Goal: Transaction & Acquisition: Purchase product/service

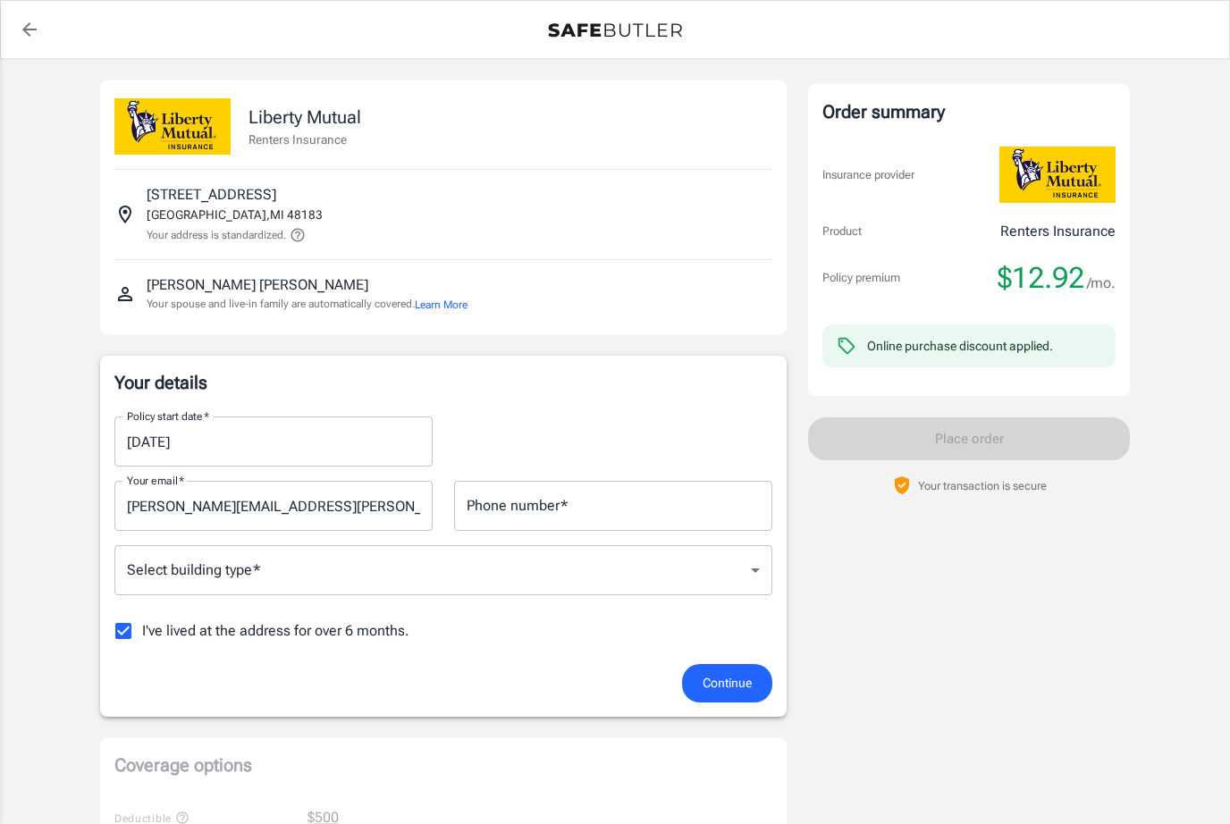
click at [538, 501] on div "Phone number   * Phone number   *" at bounding box center [613, 506] width 318 height 50
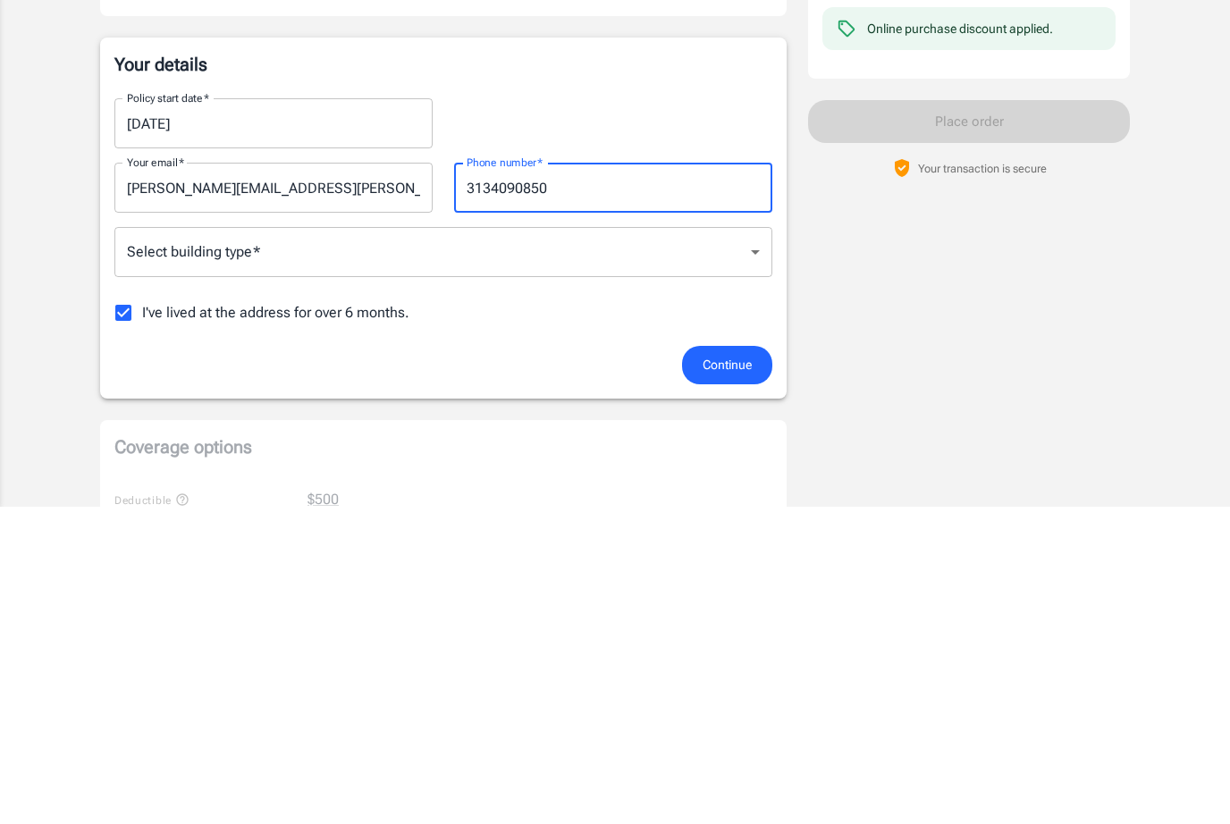
scroll to position [318, 0]
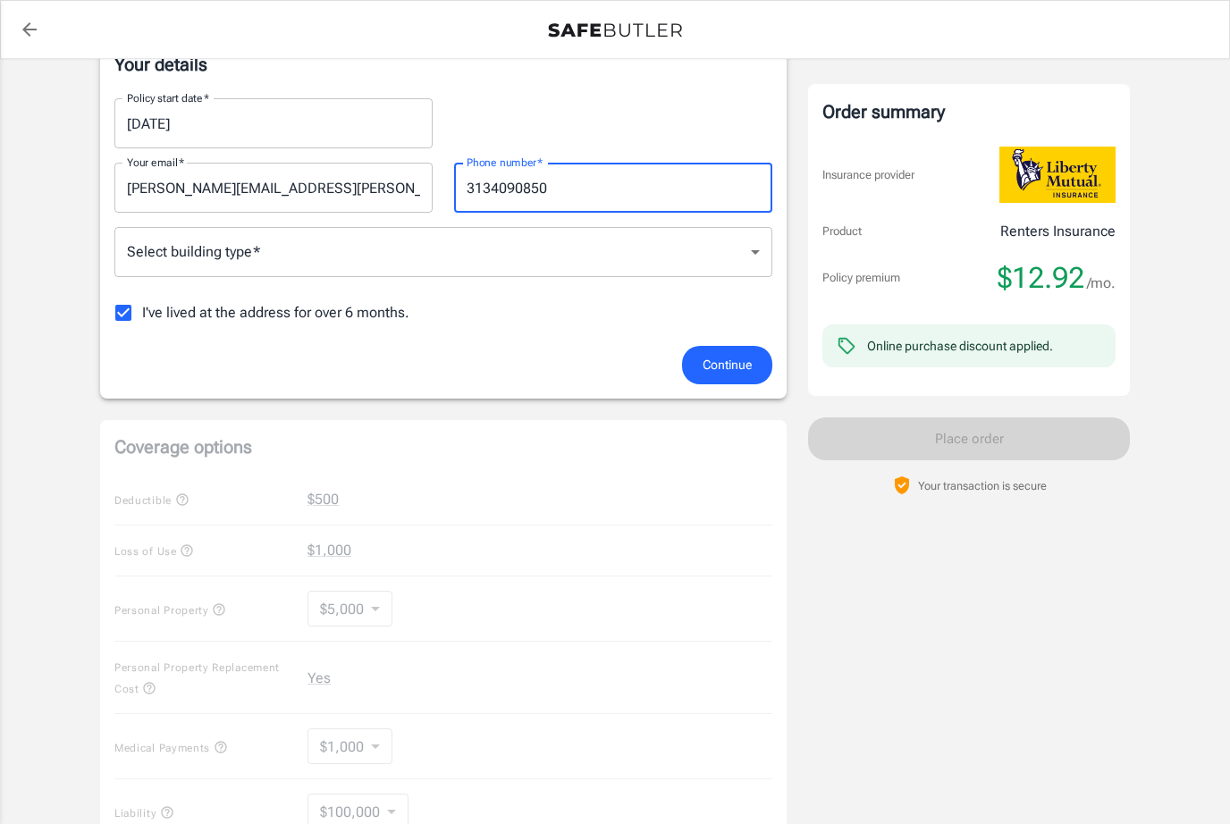
type input "3134090850"
click at [740, 358] on span "Continue" at bounding box center [727, 365] width 49 height 22
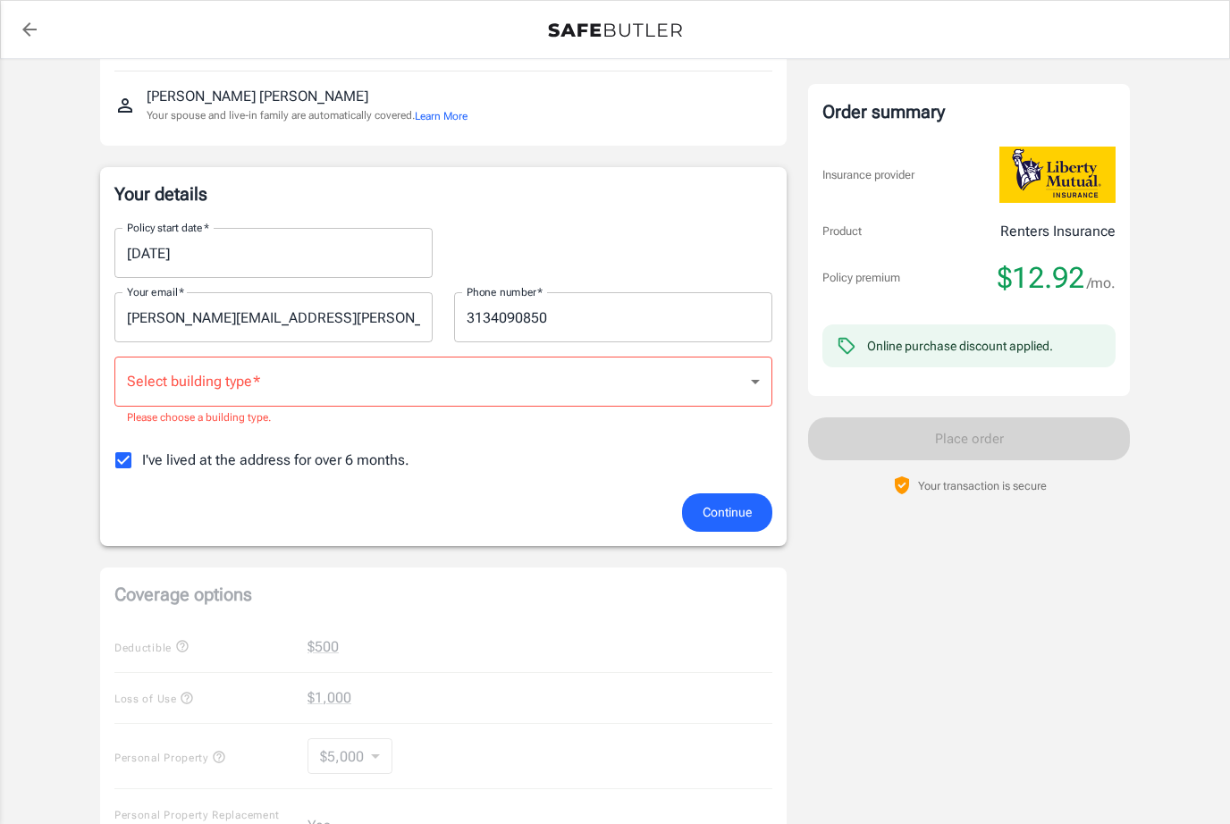
scroll to position [169, 0]
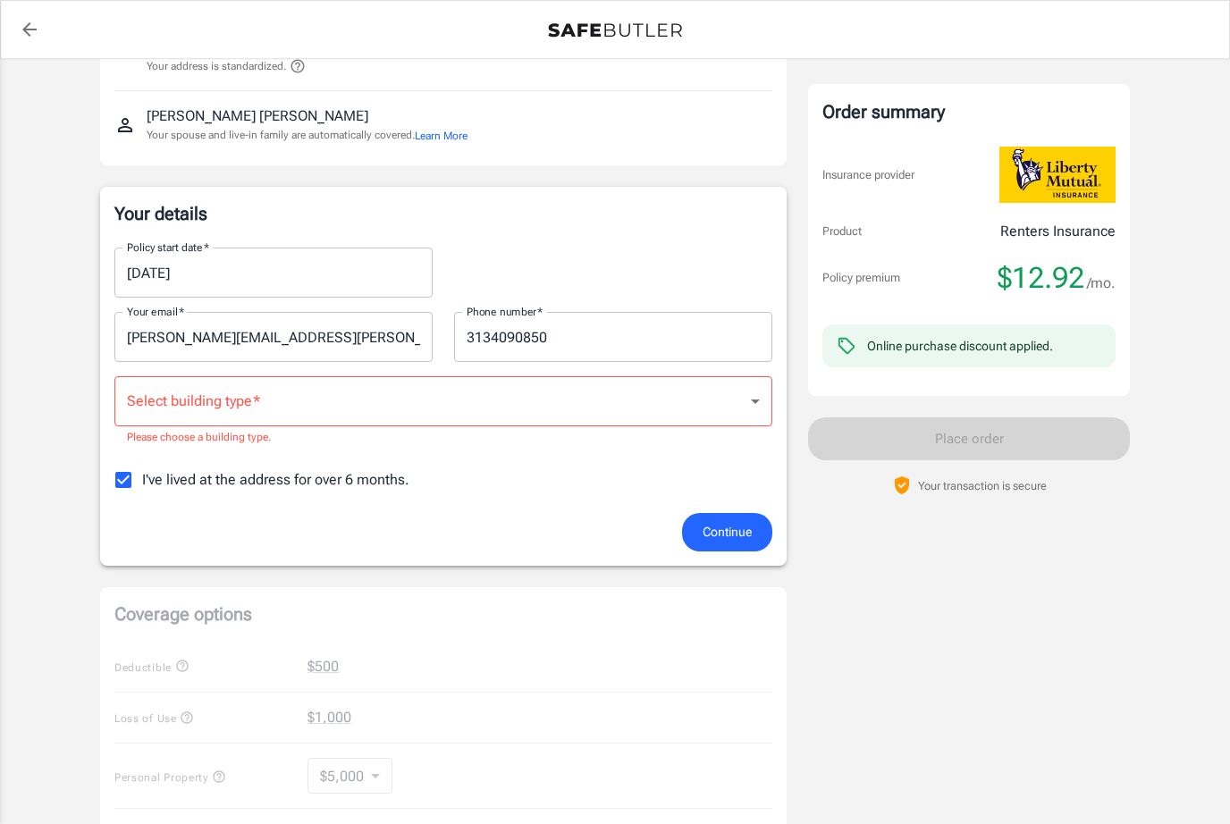
click at [296, 404] on body "Policy premium $ 12.92 /mo Liberty Mutual Renters Insurance [STREET_ADDRESS] Yo…" at bounding box center [615, 685] width 1230 height 1708
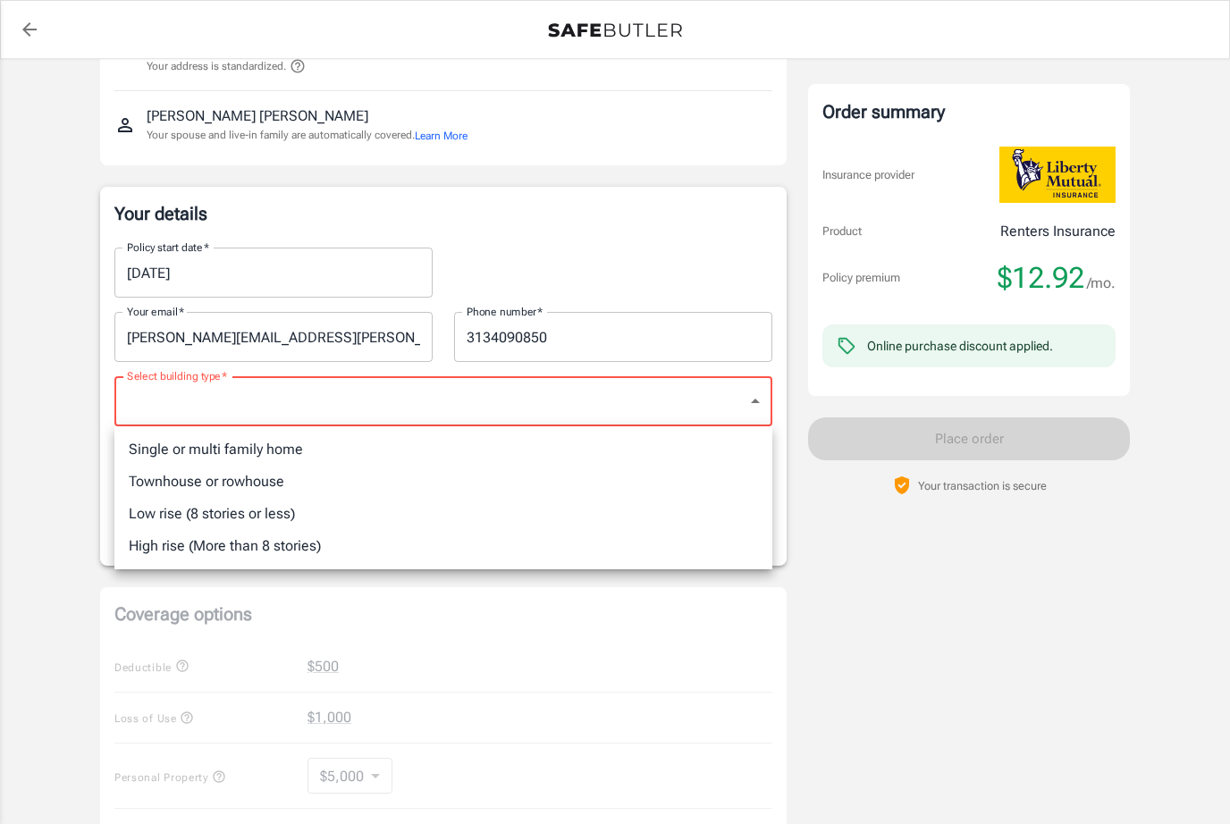
click at [202, 517] on li "Low rise (8 stories or less)" at bounding box center [443, 514] width 658 height 32
type input "lowrise"
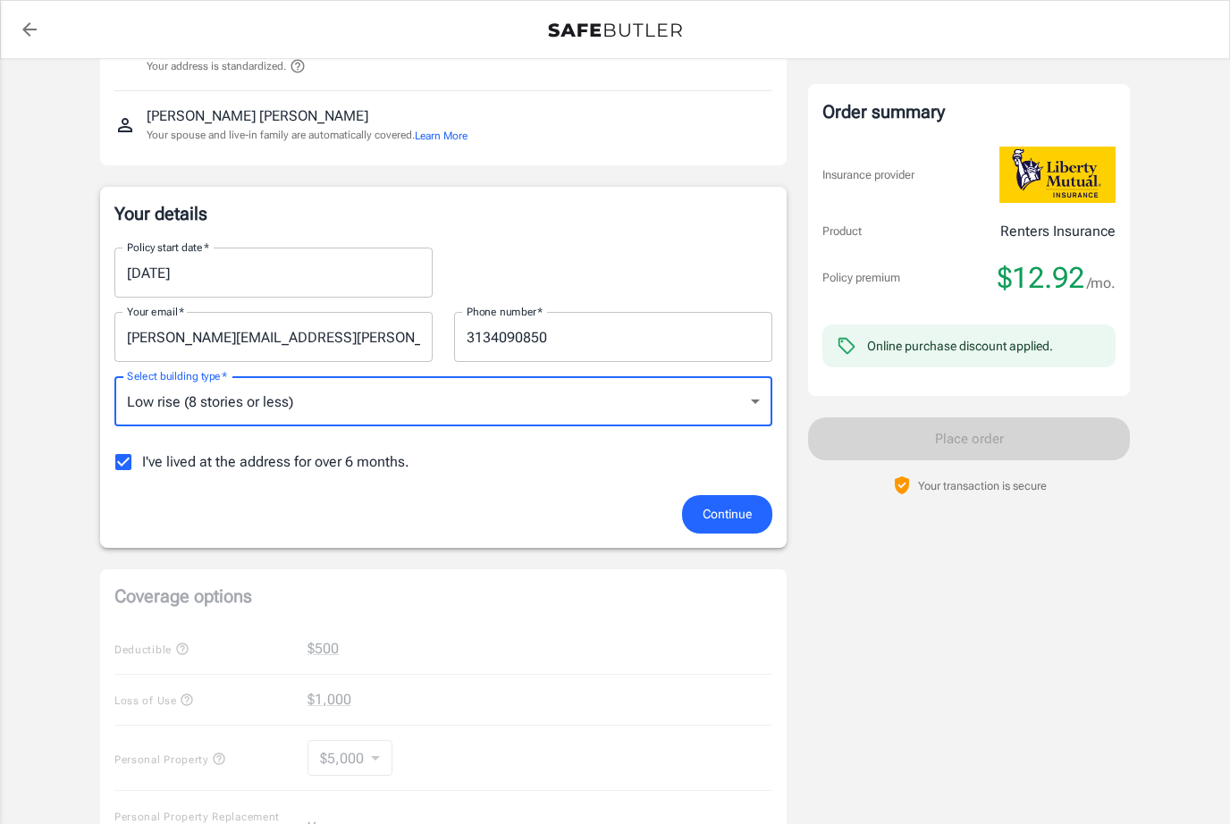
click at [739, 514] on span "Continue" at bounding box center [727, 514] width 49 height 22
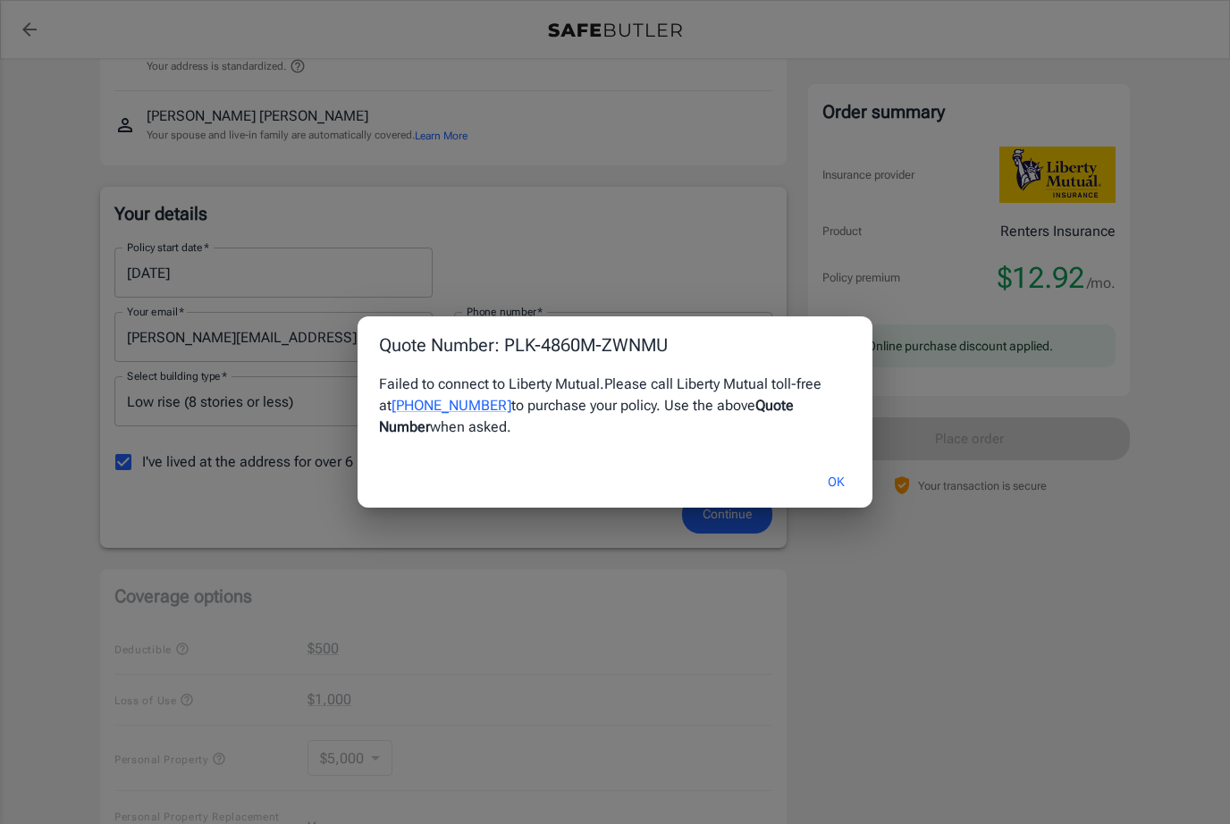
click at [567, 329] on h2 "Quote Number: PLK-4860M-ZWNMU" at bounding box center [615, 344] width 515 height 57
copy h2 "PLK-4860M-ZWNMU"
click at [837, 477] on button "OK" at bounding box center [836, 482] width 58 height 38
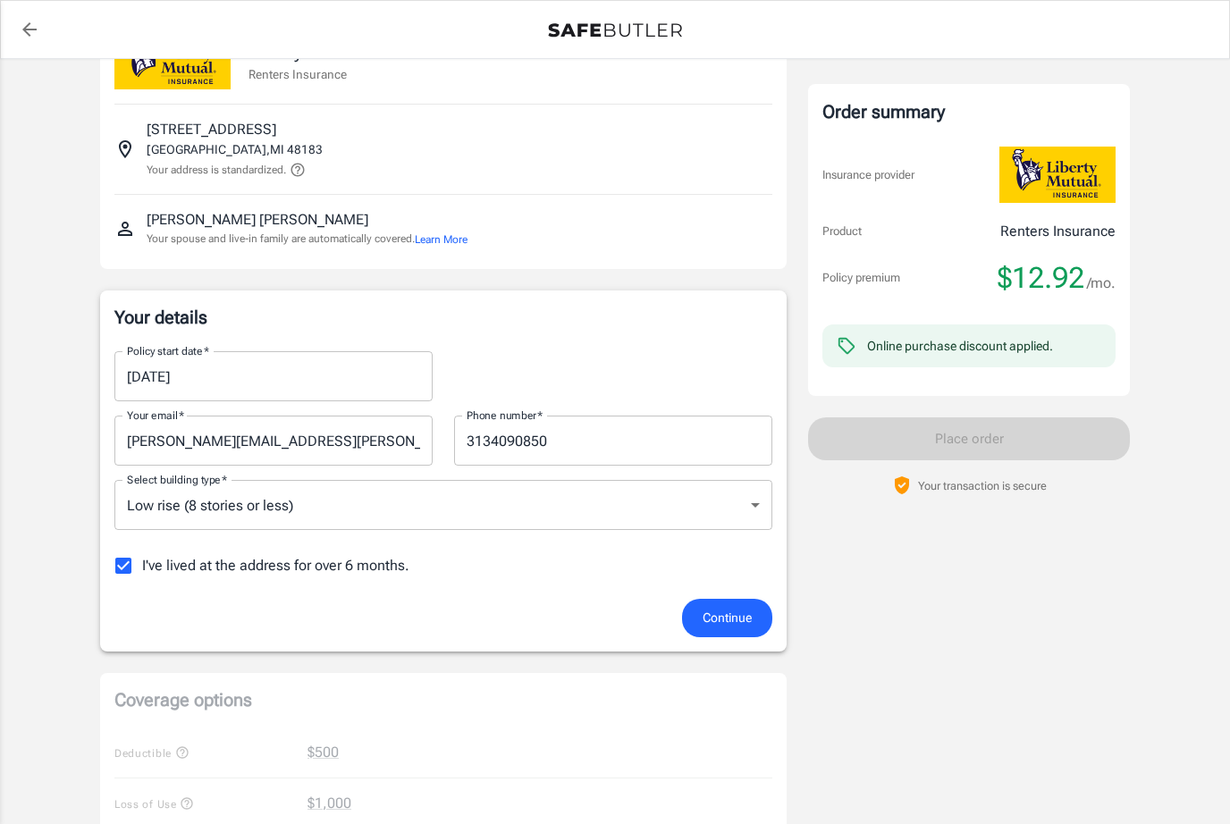
scroll to position [0, 0]
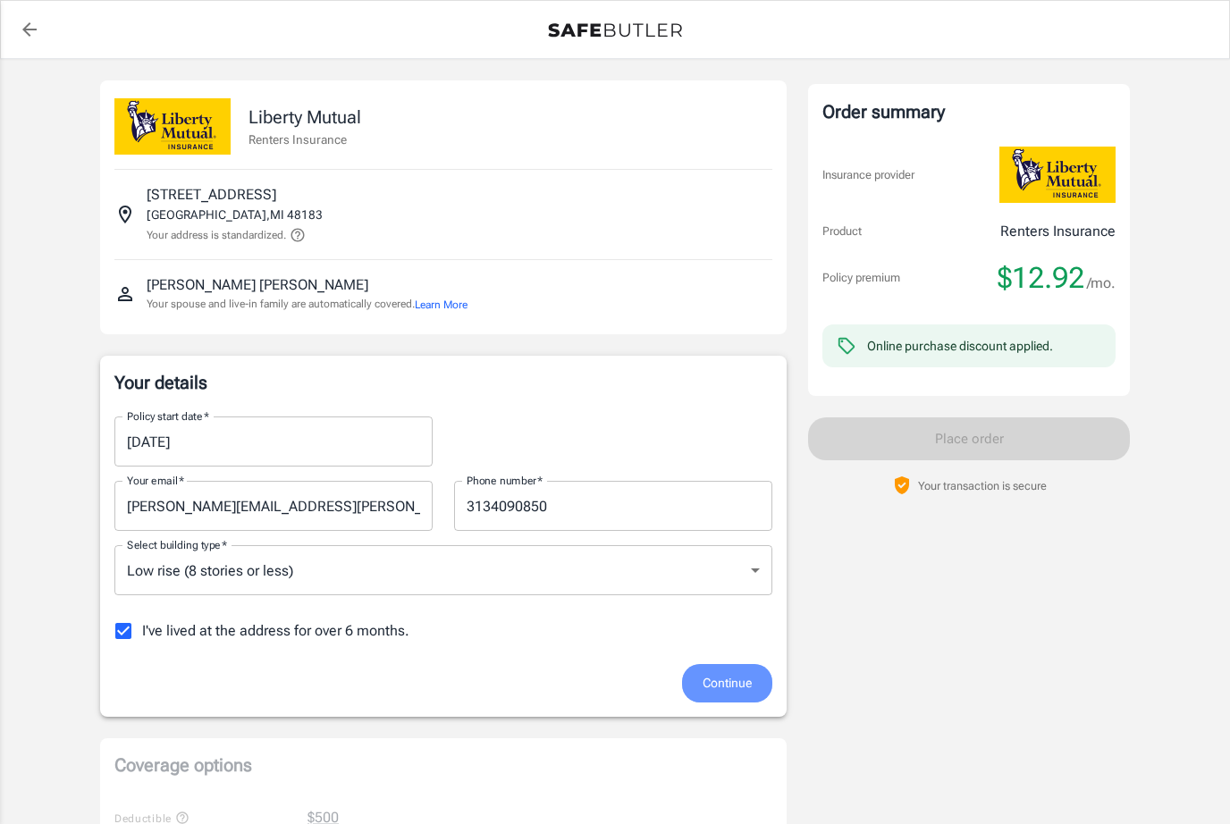
click at [736, 683] on span "Continue" at bounding box center [727, 683] width 49 height 22
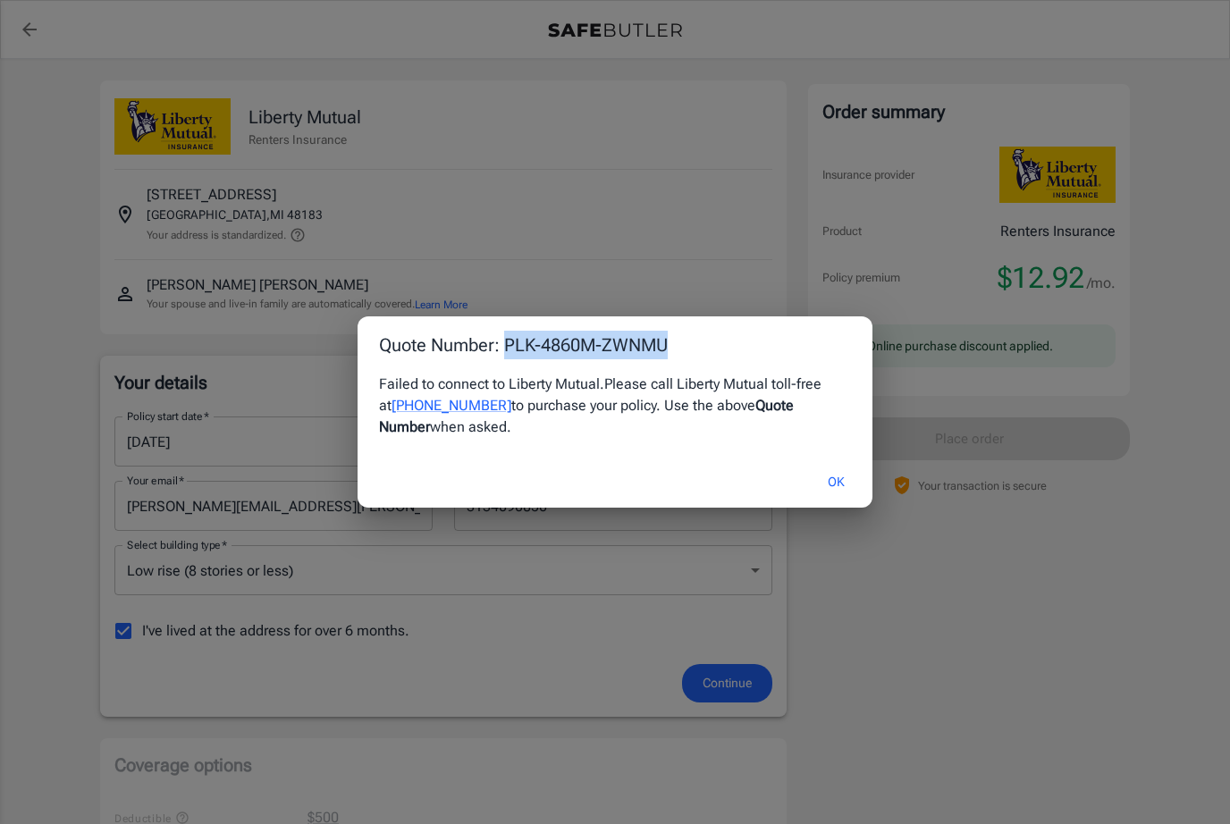
click at [830, 477] on button "OK" at bounding box center [836, 482] width 58 height 38
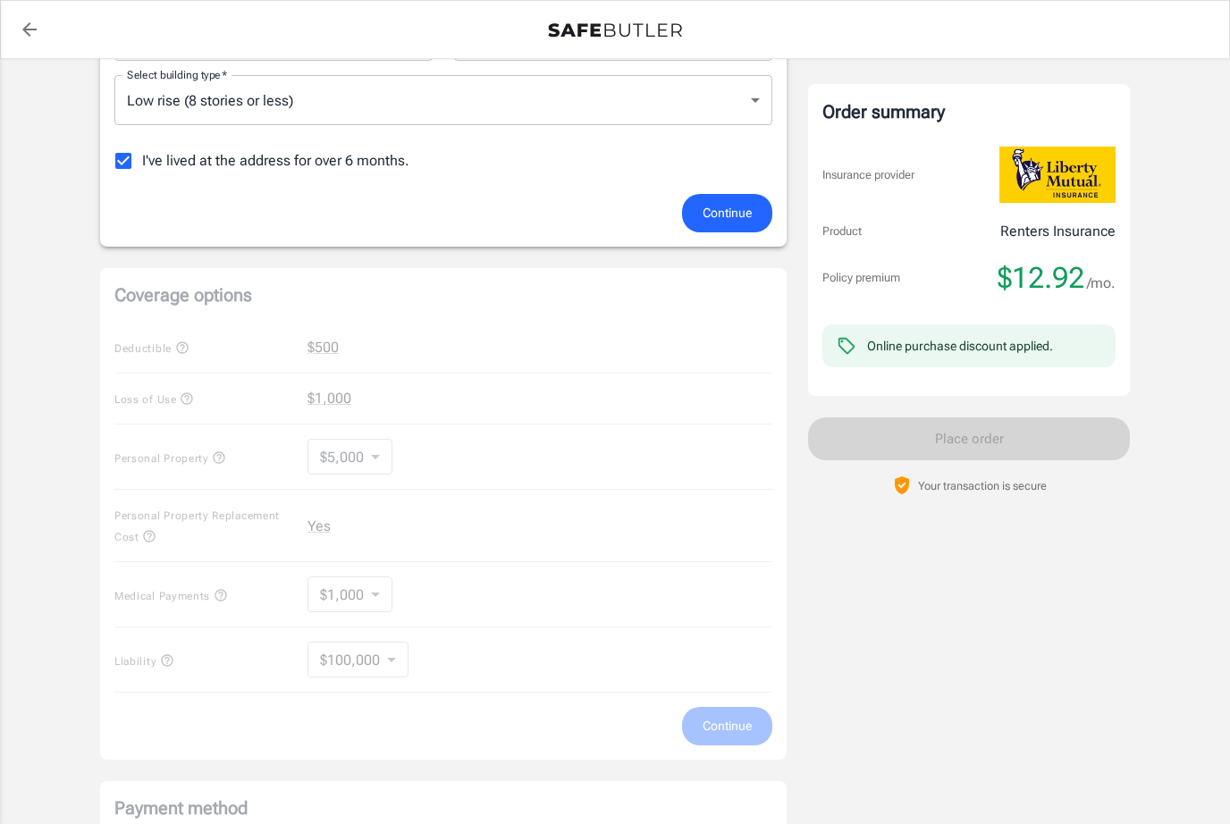
scroll to position [469, 0]
click at [738, 211] on span "Continue" at bounding box center [727, 214] width 49 height 22
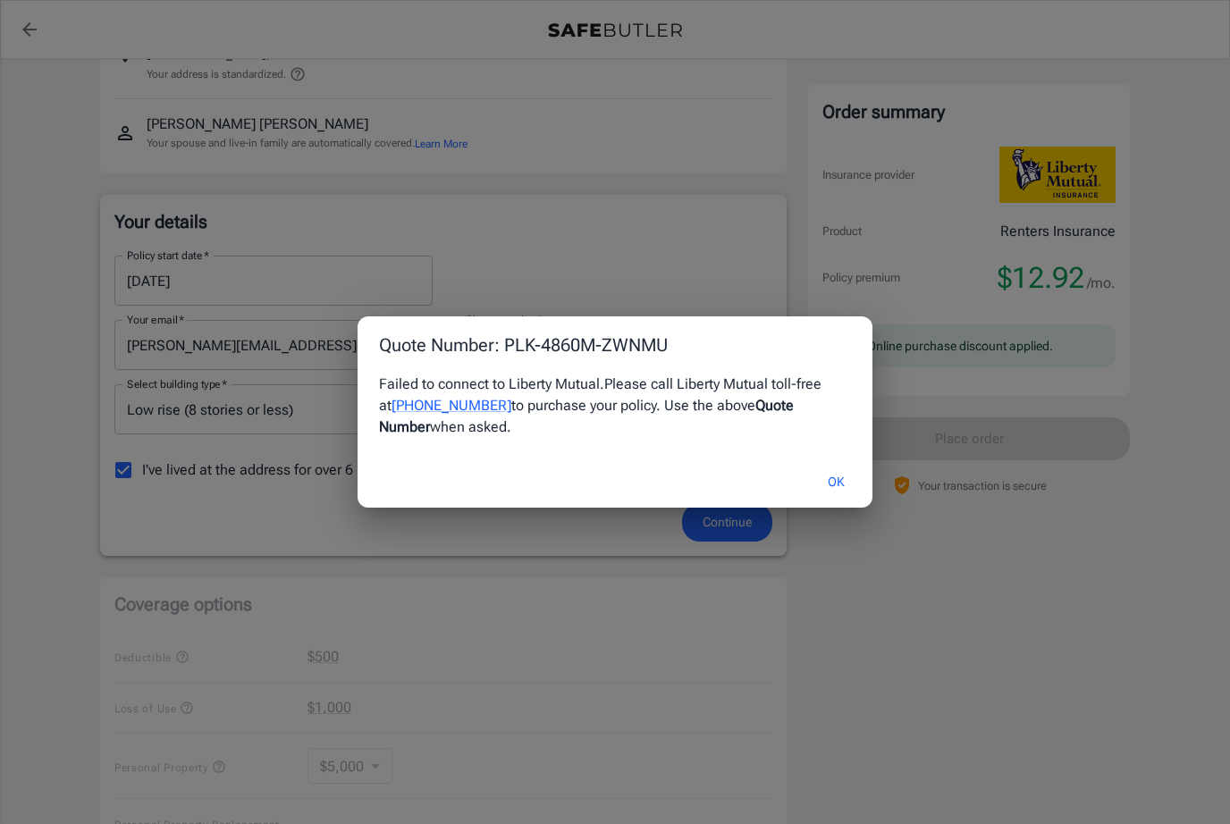
scroll to position [159, 0]
click at [830, 484] on button "OK" at bounding box center [836, 482] width 58 height 38
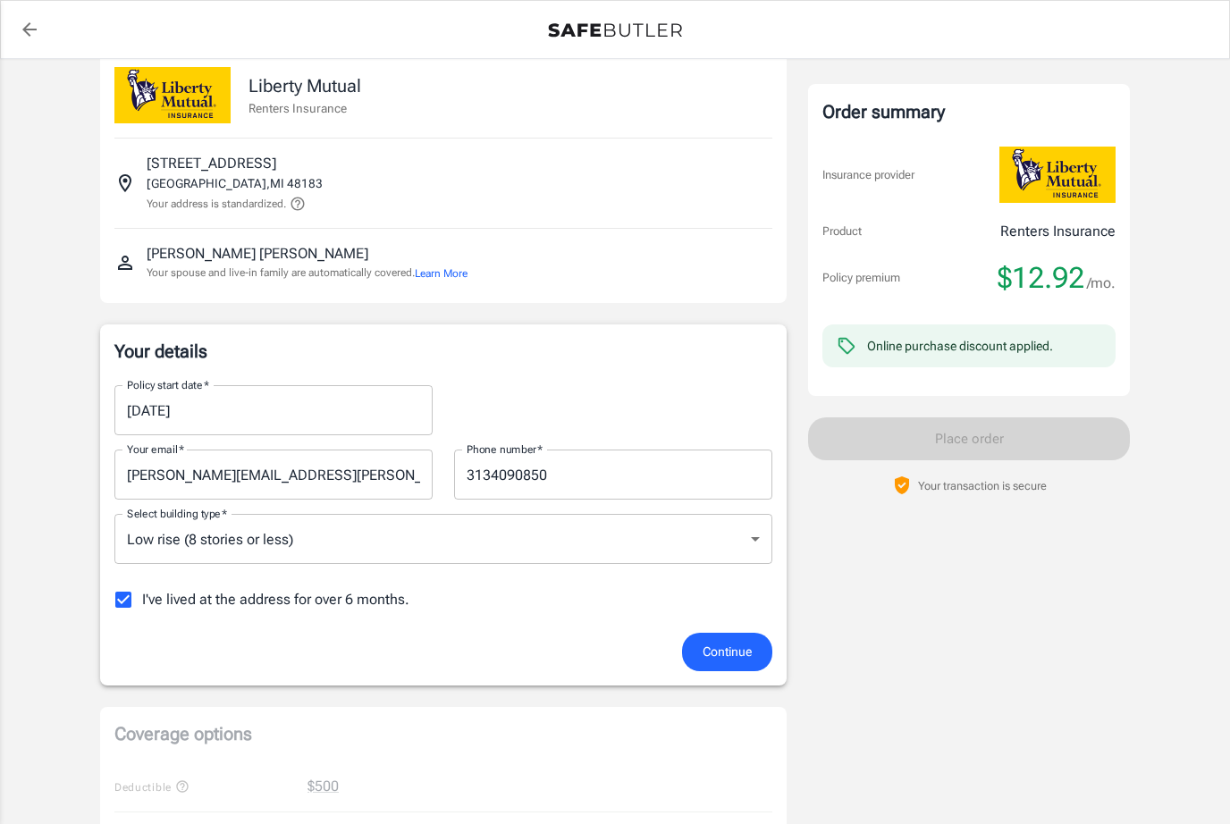
scroll to position [0, 0]
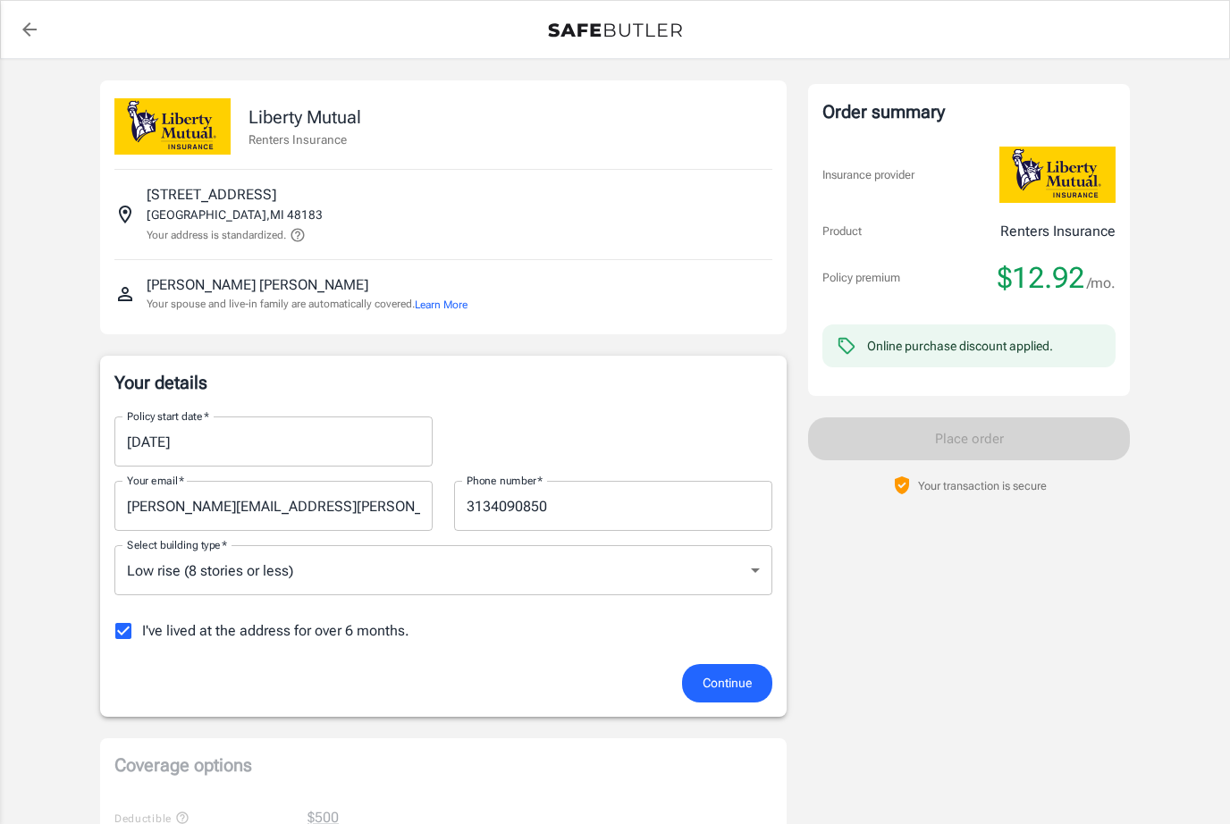
click at [185, 119] on img at bounding box center [172, 126] width 116 height 56
